Goal: Submit feedback/report problem

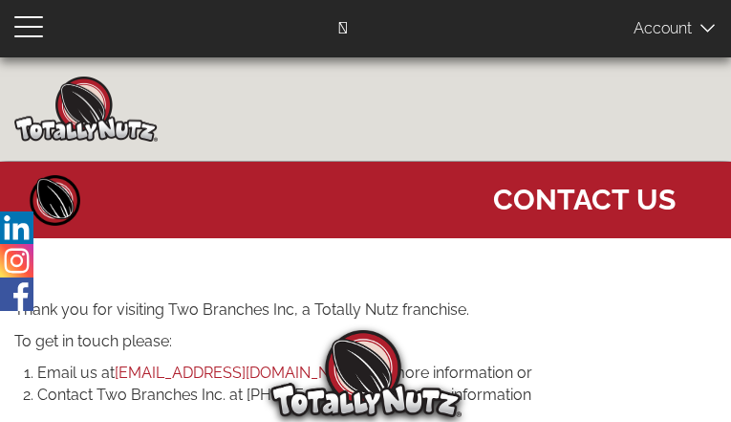
type input "MvdhNrooi"
type input "ugorukeja43@gmail.com"
type input "2162664806"
